Goal: Information Seeking & Learning: Understand process/instructions

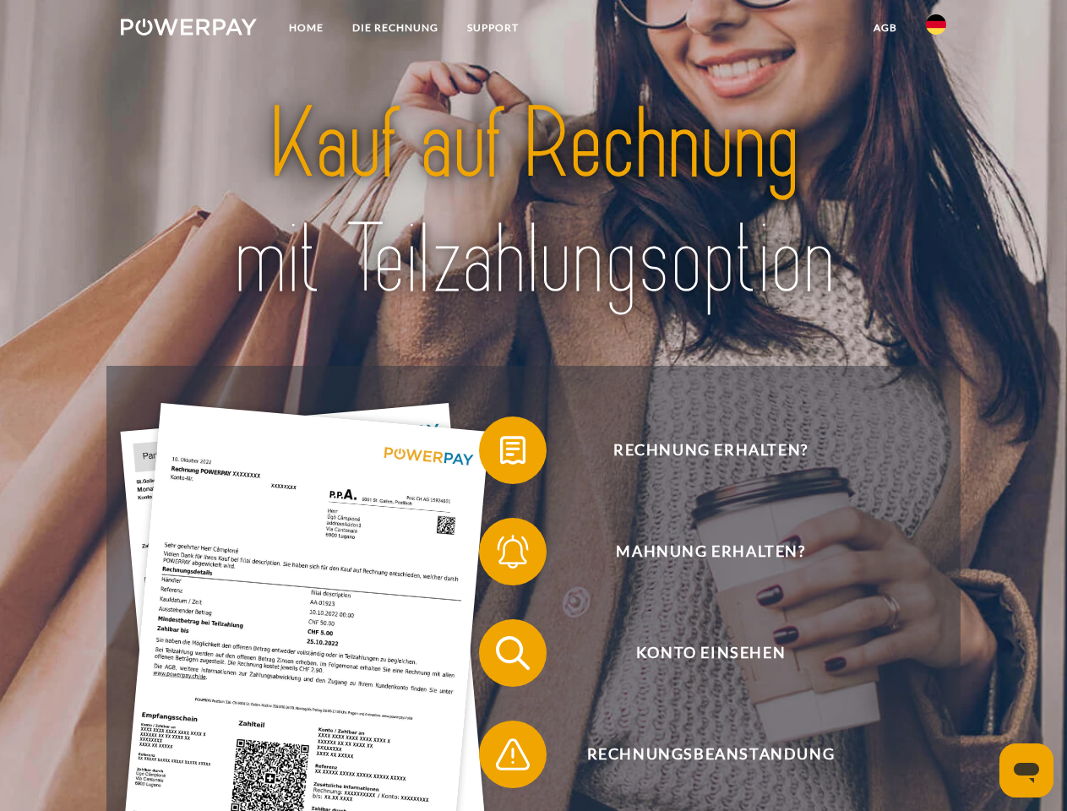
click at [188, 30] on img at bounding box center [189, 27] width 136 height 17
click at [936, 30] on img at bounding box center [936, 24] width 20 height 20
click at [885, 28] on link "agb" at bounding box center [885, 28] width 52 height 30
click at [500, 454] on span at bounding box center [487, 450] width 84 height 84
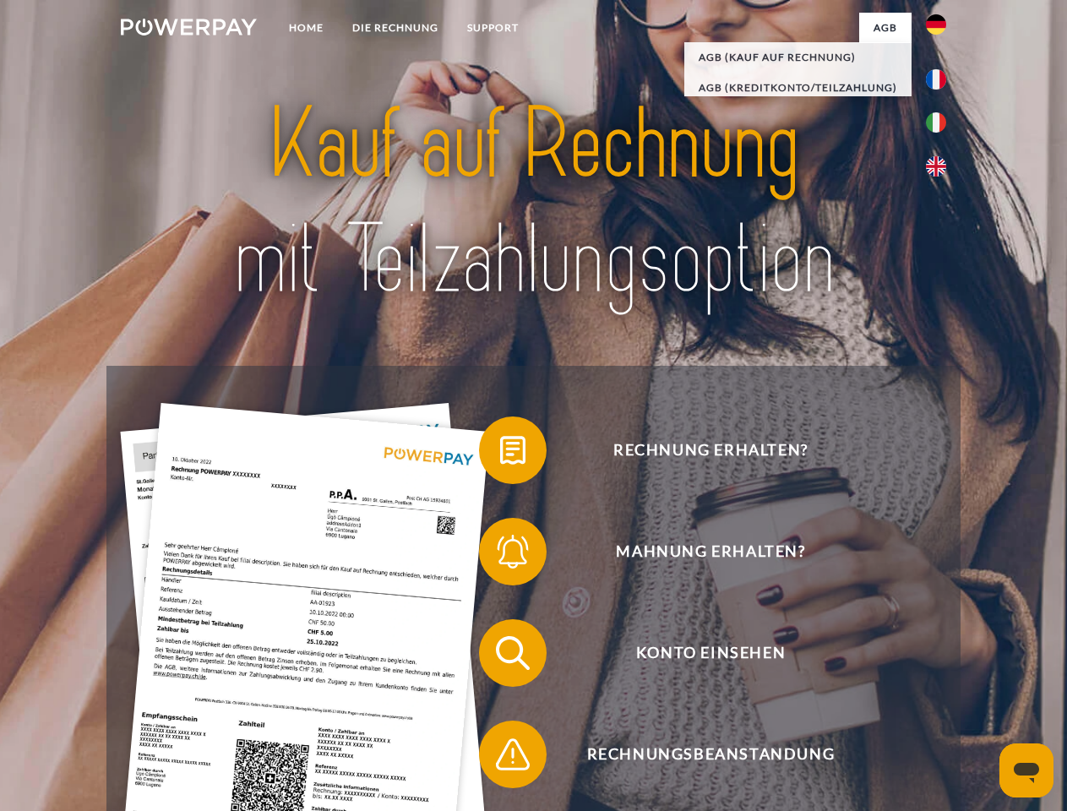
click at [500, 555] on span at bounding box center [487, 551] width 84 height 84
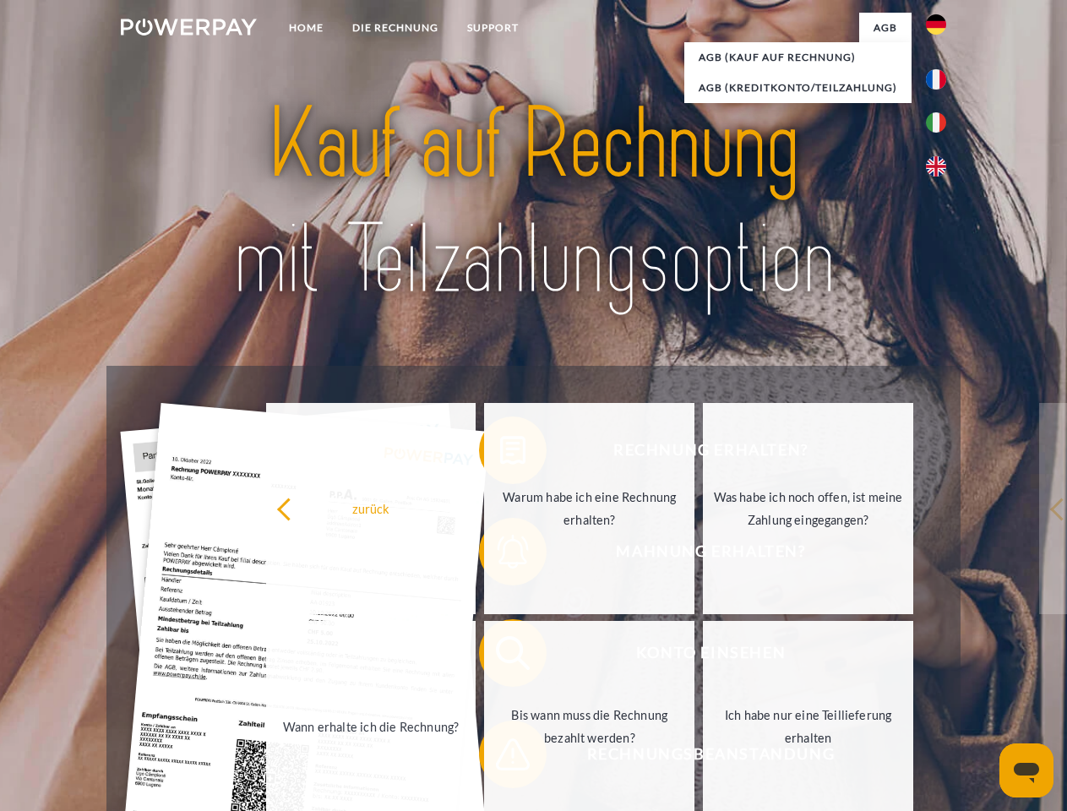
click at [500, 656] on link "Bis wann muss die Rechnung bezahlt werden?" at bounding box center [589, 726] width 210 height 211
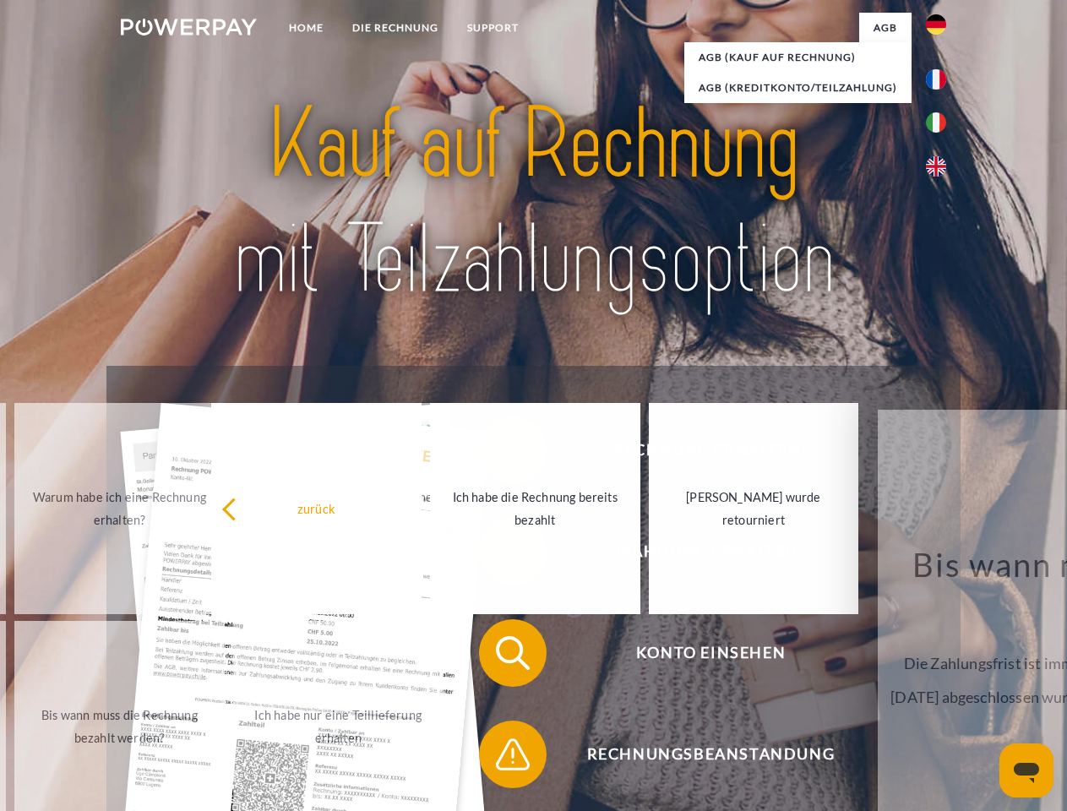
click at [500, 758] on span at bounding box center [487, 754] width 84 height 84
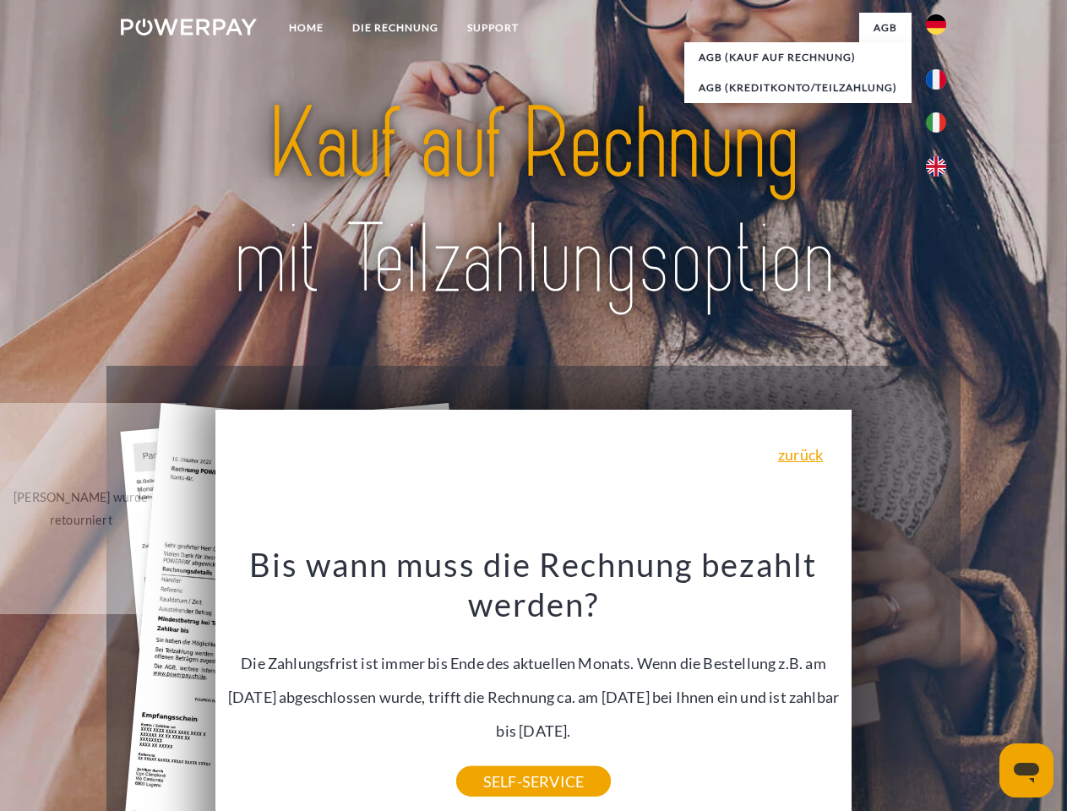
click at [1027, 771] on icon "Messaging-Fenster öffnen" at bounding box center [1026, 773] width 25 height 20
